Goal: Information Seeking & Learning: Learn about a topic

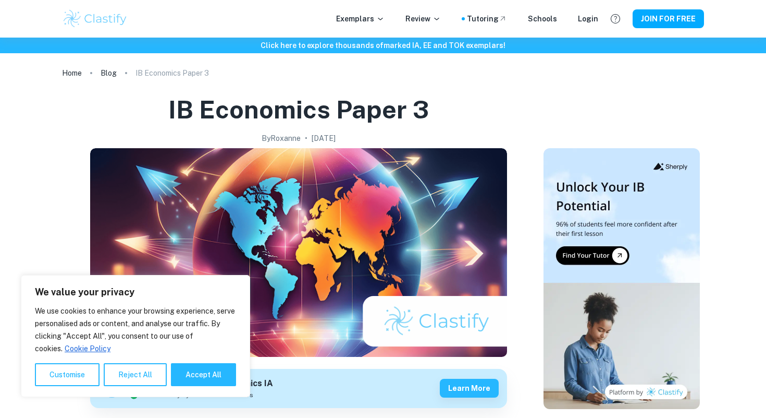
click at [187, 103] on h1 "IB Economics Paper 3" at bounding box center [298, 109] width 261 height 33
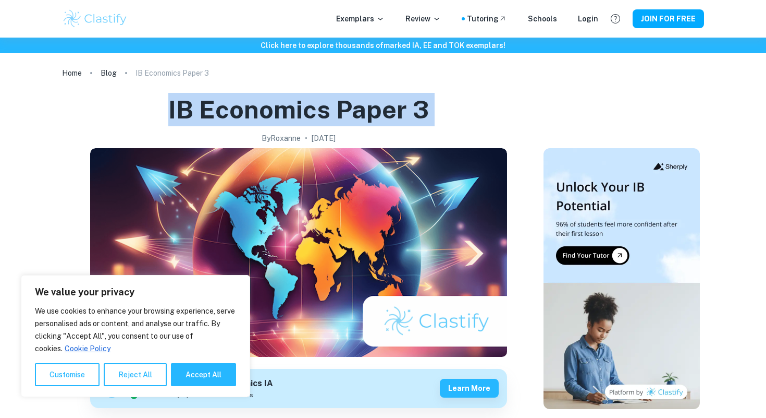
click at [200, 104] on h1 "IB Economics Paper 3" at bounding box center [298, 109] width 261 height 33
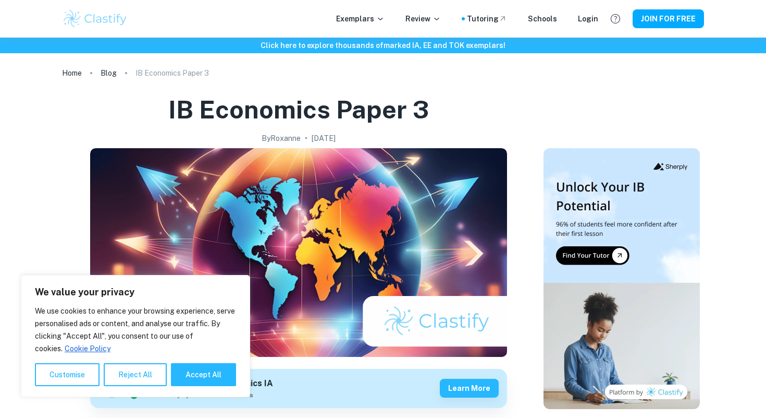
click at [200, 104] on h1 "IB Economics Paper 3" at bounding box center [298, 109] width 261 height 33
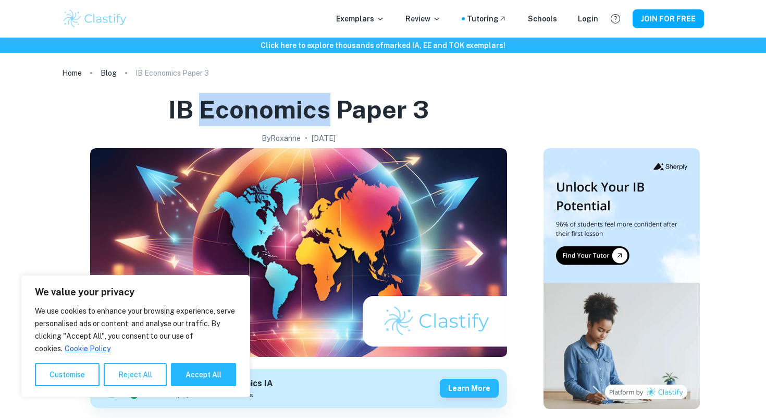
click at [195, 109] on h1 "IB Economics Paper 3" at bounding box center [298, 109] width 261 height 33
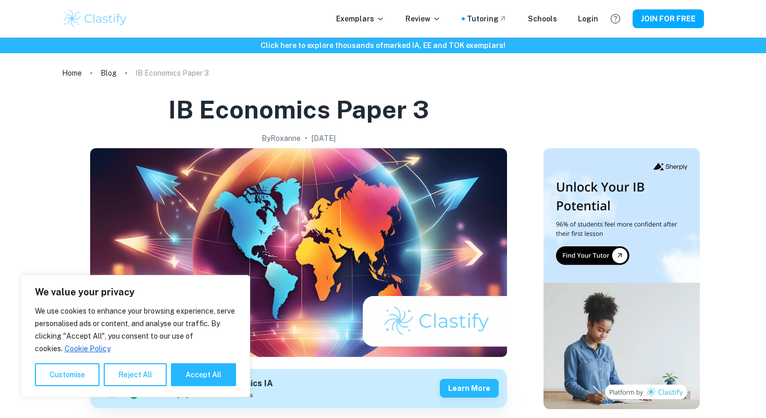
click at [195, 109] on h1 "IB Economics Paper 3" at bounding box center [298, 109] width 261 height 33
click at [201, 111] on h1 "IB Economics Paper 3" at bounding box center [298, 109] width 261 height 33
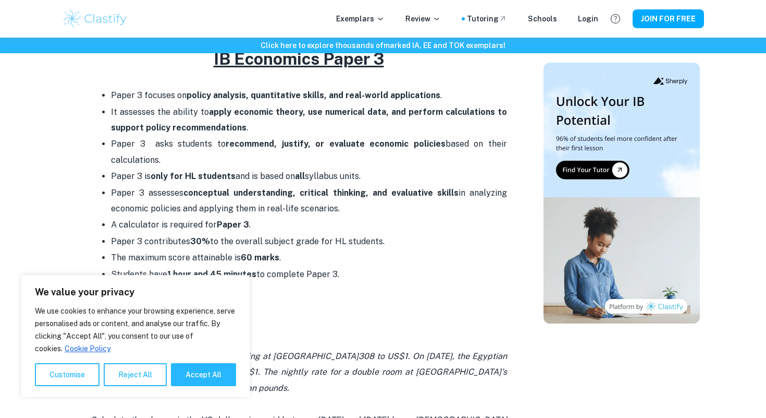
scroll to position [458, 0]
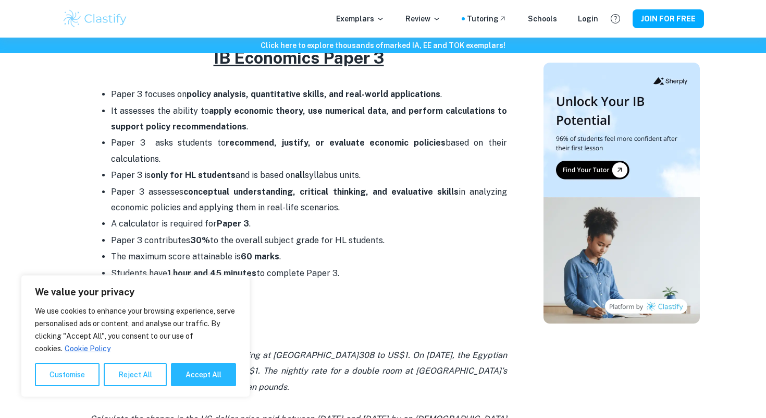
click at [205, 97] on strong "policy analysis, quantitative skills, and real-world applications" at bounding box center [314, 94] width 254 height 10
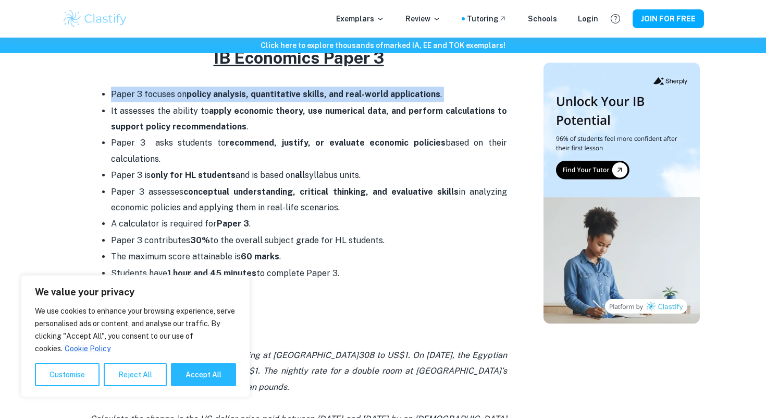
click at [216, 97] on strong "policy analysis, quantitative skills, and real-world applications" at bounding box center [314, 94] width 254 height 10
